Goal: Navigation & Orientation: Find specific page/section

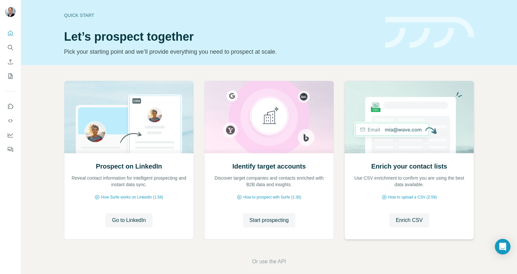
scroll to position [7, 0]
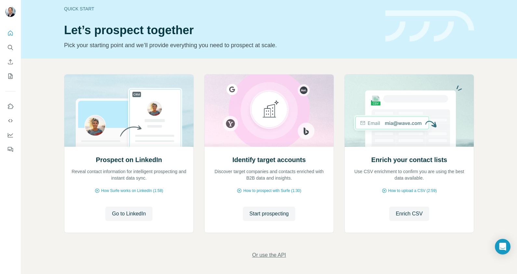
click at [269, 258] on span "Or use the API" at bounding box center [269, 255] width 34 height 8
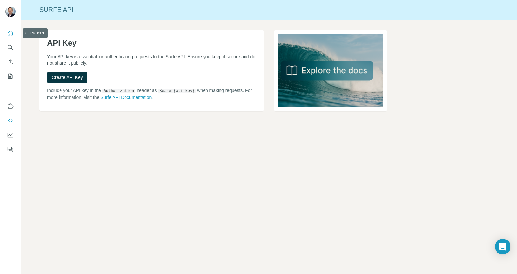
click at [9, 35] on icon "Quick start" at bounding box center [10, 33] width 5 height 5
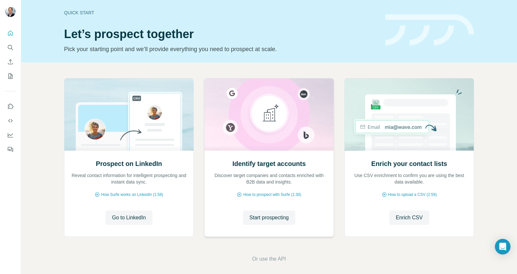
scroll to position [7, 0]
